Goal: Task Accomplishment & Management: Manage account settings

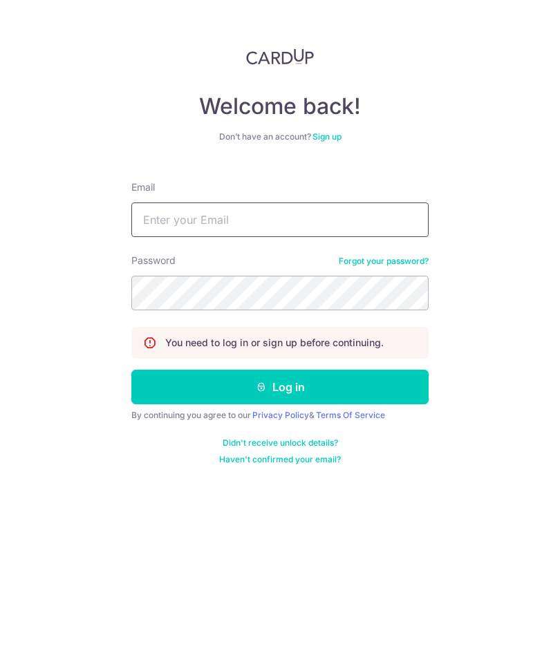
type input "[EMAIL_ADDRESS][DOMAIN_NAME]"
click at [280, 387] on button "Log in" at bounding box center [279, 387] width 297 height 35
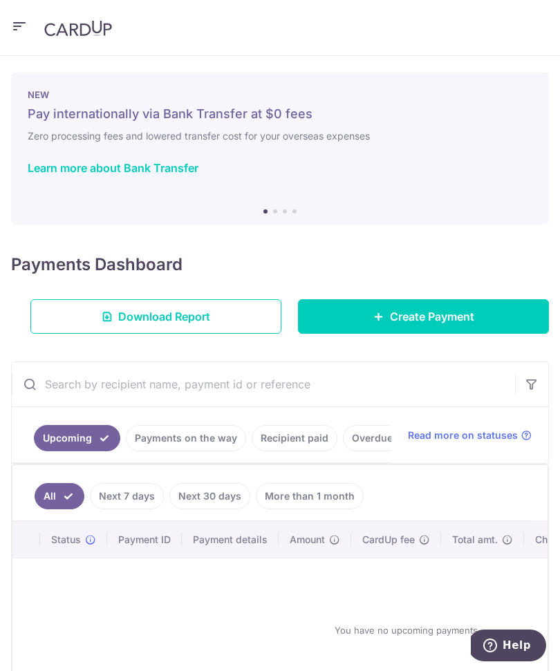
click at [288, 439] on link "Recipient paid" at bounding box center [295, 438] width 86 height 26
